Goal: Complete application form

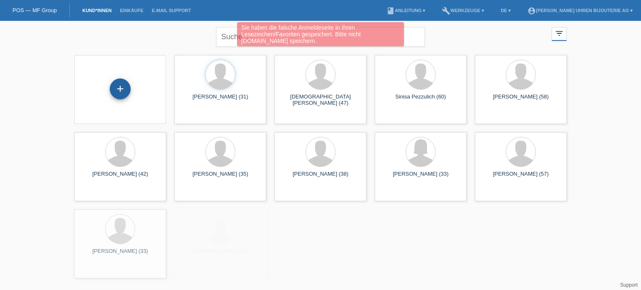
click at [116, 90] on div "+" at bounding box center [120, 88] width 21 height 21
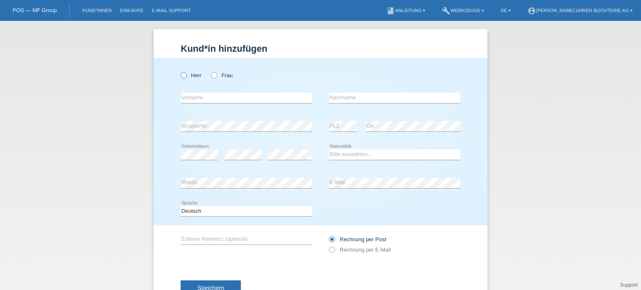
click at [179, 71] on icon at bounding box center [179, 71] width 0 height 0
click at [182, 76] on input "Herr" at bounding box center [183, 74] width 5 height 5
radio input "true"
click at [350, 104] on div "error Nachname" at bounding box center [394, 98] width 131 height 28
click at [351, 96] on input "text" at bounding box center [394, 98] width 131 height 10
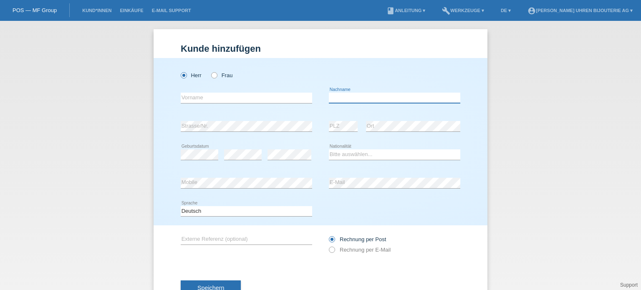
paste input "Shabani"
type input "Shabani"
click at [204, 100] on input "text" at bounding box center [246, 98] width 131 height 10
paste input "Jeton"
type input "Jeton"
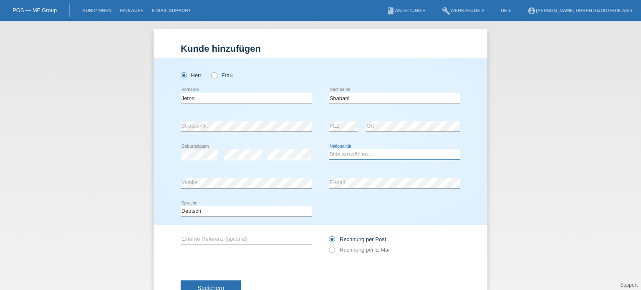
click at [351, 153] on select "Bitte auswählen... Schweiz Deutschland Liechtenstein Österreich ------------ Af…" at bounding box center [394, 154] width 131 height 10
click at [218, 243] on input "text" at bounding box center [246, 239] width 131 height 10
type input "<"
type input "Tudor GMT"
click at [328, 245] on icon at bounding box center [328, 245] width 0 height 0
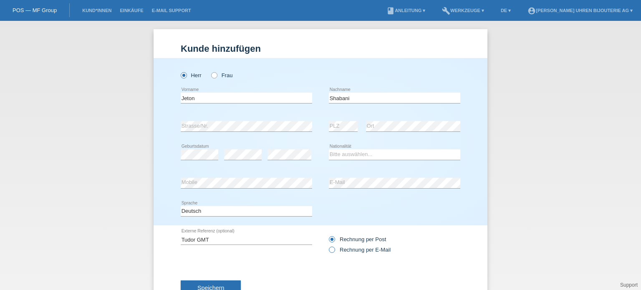
click at [330, 250] on input "Rechnung per E-Mail" at bounding box center [331, 252] width 5 height 10
radio input "true"
click at [348, 151] on select "Bitte auswählen... Schweiz Deutschland Liechtenstein Österreich ------------ Af…" at bounding box center [394, 154] width 131 height 10
click at [329, 149] on select "Bitte auswählen... Schweiz Deutschland Liechtenstein Österreich ------------ Af…" at bounding box center [394, 154] width 131 height 10
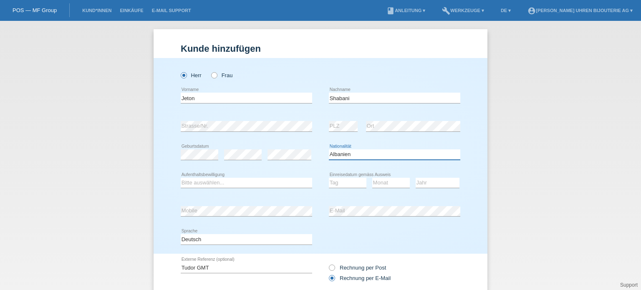
click at [372, 151] on select "Bitte auswählen... Schweiz Deutschland Liechtenstein Österreich ------------ Af…" at bounding box center [394, 154] width 131 height 10
click at [351, 154] on select "Bitte auswählen... Schweiz Deutschland Liechtenstein Österreich ------------ Af…" at bounding box center [394, 154] width 131 height 10
select select "CH"
click at [329, 149] on select "Bitte auswählen... Schweiz Deutschland Liechtenstein Österreich ------------ Af…" at bounding box center [394, 154] width 131 height 10
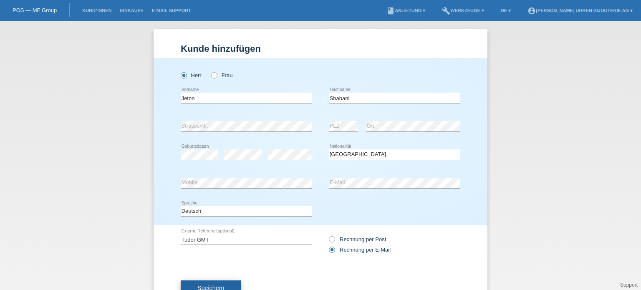
click at [207, 283] on button "Speichern" at bounding box center [211, 288] width 60 height 16
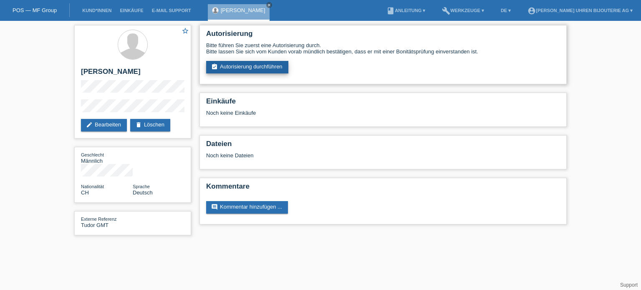
click at [255, 68] on link "assignment_turned_in Autorisierung durchführen" at bounding box center [247, 67] width 82 height 13
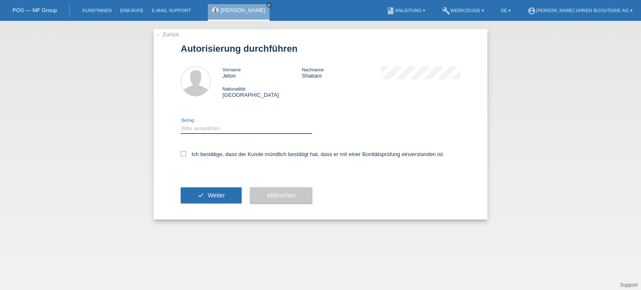
click at [244, 125] on select "Bitte auswählen CHF 1.00 - CHF 499.00 CHF 500.00 - CHF 1'999.00 CHF 2'000.00 - …" at bounding box center [246, 129] width 131 height 10
select select "3"
click at [181, 124] on select "Bitte auswählen CHF 1.00 - CHF 499.00 CHF 500.00 - CHF 1'999.00 CHF 2'000.00 - …" at bounding box center [246, 129] width 131 height 10
click at [182, 152] on icon at bounding box center [183, 153] width 5 height 5
click at [182, 152] on input "Ich bestätige, dass der Kunde mündlich bestätigt hat, dass er mit einer Bonität…" at bounding box center [183, 153] width 5 height 5
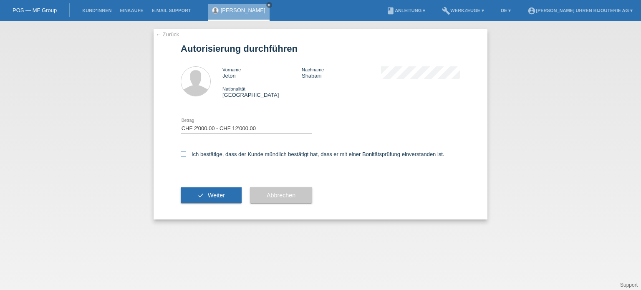
checkbox input "true"
click at [199, 185] on div "check Weiter" at bounding box center [211, 195] width 61 height 48
click at [204, 196] on button "check Weiter" at bounding box center [211, 195] width 61 height 16
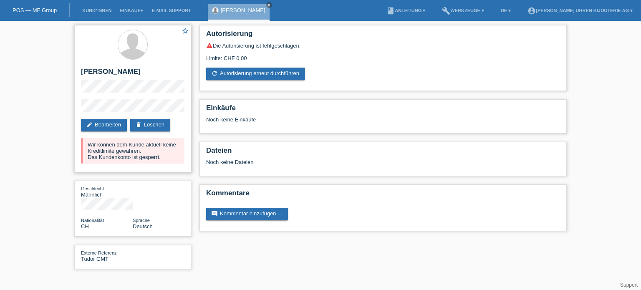
drag, startPoint x: 91, startPoint y: 147, endPoint x: 130, endPoint y: 148, distance: 38.8
click at [130, 148] on div "Wir können dem Kunde aktuell keine Kreditlimite gewähren. Das Kundenkonto ist g…" at bounding box center [132, 150] width 103 height 25
click at [114, 148] on div "Wir können dem Kunde aktuell keine Kreditlimite gewähren. Das Kundenkonto ist g…" at bounding box center [132, 150] width 103 height 25
drag, startPoint x: 125, startPoint y: 150, endPoint x: 101, endPoint y: 161, distance: 26.5
click at [101, 161] on div "Wir können dem Kunde aktuell keine Kreditlimite gewähren. Das Kundenkonto ist g…" at bounding box center [132, 150] width 103 height 25
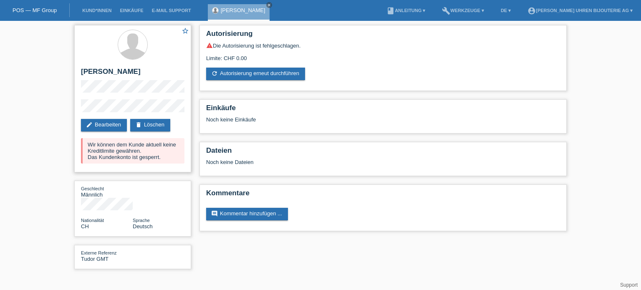
click at [101, 158] on div "Wir können dem Kunde aktuell keine Kreditlimite gewähren. Das Kundenkonto ist g…" at bounding box center [132, 150] width 103 height 25
drag, startPoint x: 97, startPoint y: 72, endPoint x: 79, endPoint y: 72, distance: 17.9
click at [79, 72] on div "star_border [PERSON_NAME] edit Bearbeiten delete Löschen Wir können dem Kunde a…" at bounding box center [132, 98] width 117 height 147
